Goal: Task Accomplishment & Management: Manage account settings

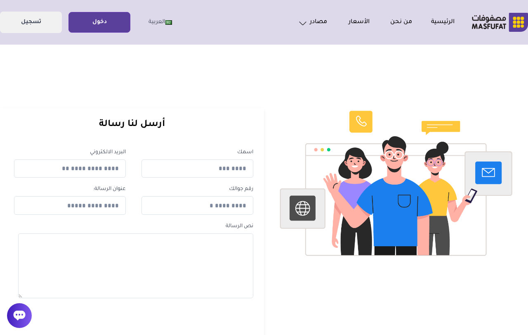
scroll to position [2, 0]
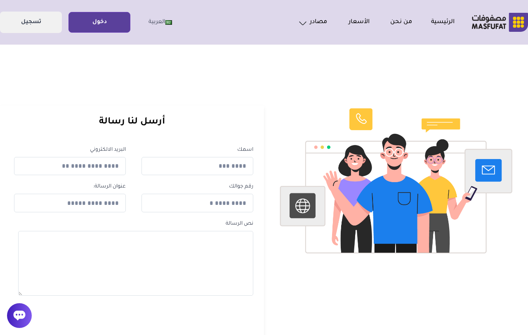
click at [106, 21] on link "دخول" at bounding box center [99, 22] width 61 height 19
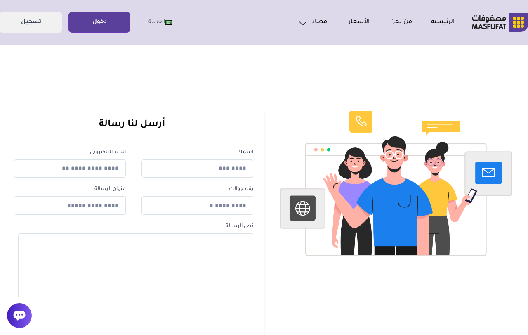
scroll to position [2, 0]
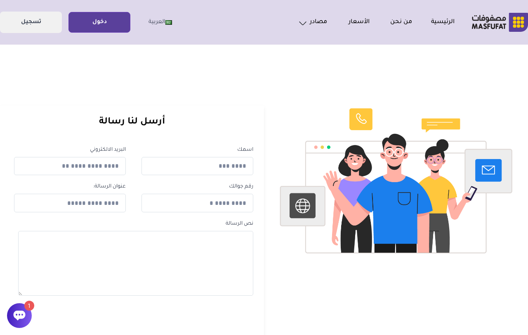
click at [113, 23] on link "دخول" at bounding box center [99, 22] width 61 height 19
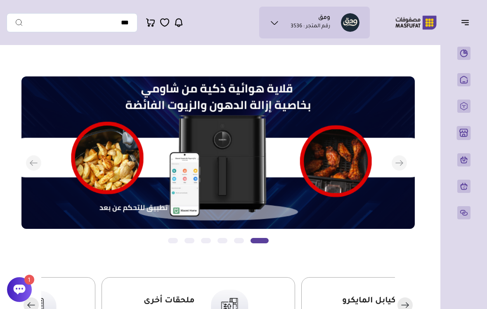
click at [20, 287] on icon at bounding box center [20, 289] width 12 height 10
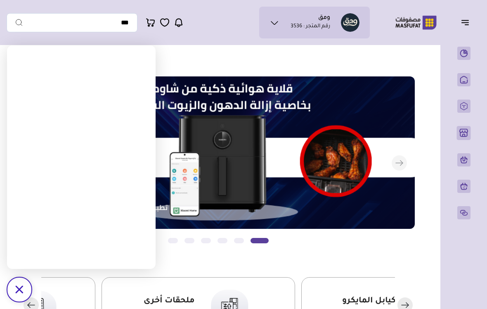
click at [19, 296] on div "/svg>" at bounding box center [19, 289] width 25 height 25
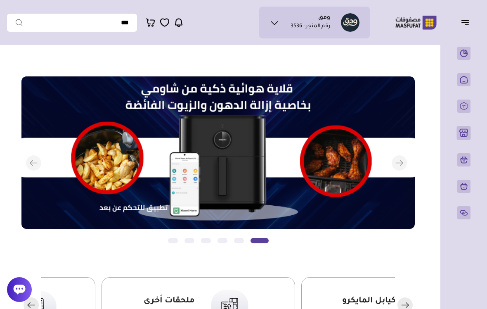
click at [465, 28] on button "button" at bounding box center [468, 22] width 26 height 16
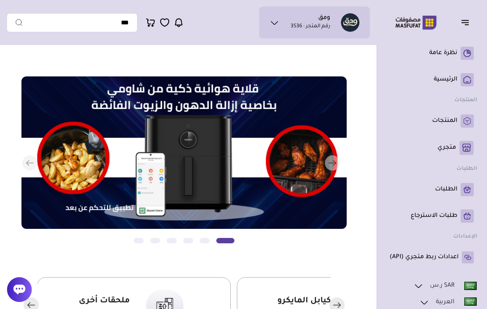
click at [447, 154] on link "متجري ( 0 )" at bounding box center [432, 148] width 84 height 14
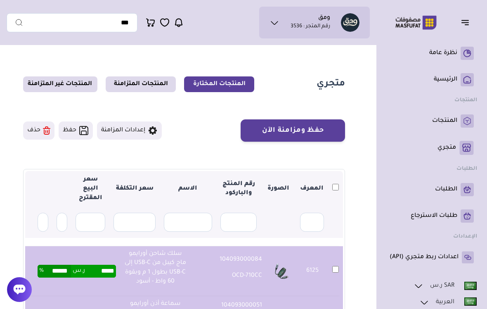
click at [43, 132] on icon at bounding box center [46, 130] width 7 height 8
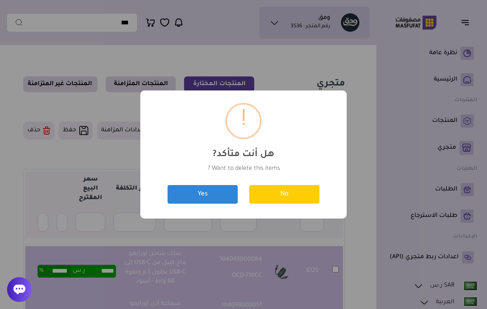
click at [193, 194] on button "Yes" at bounding box center [203, 194] width 70 height 19
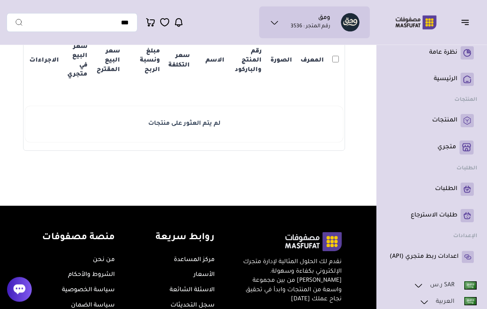
scroll to position [133, 0]
click at [467, 121] on icon at bounding box center [467, 121] width 7 height 8
